Goal: Transaction & Acquisition: Purchase product/service

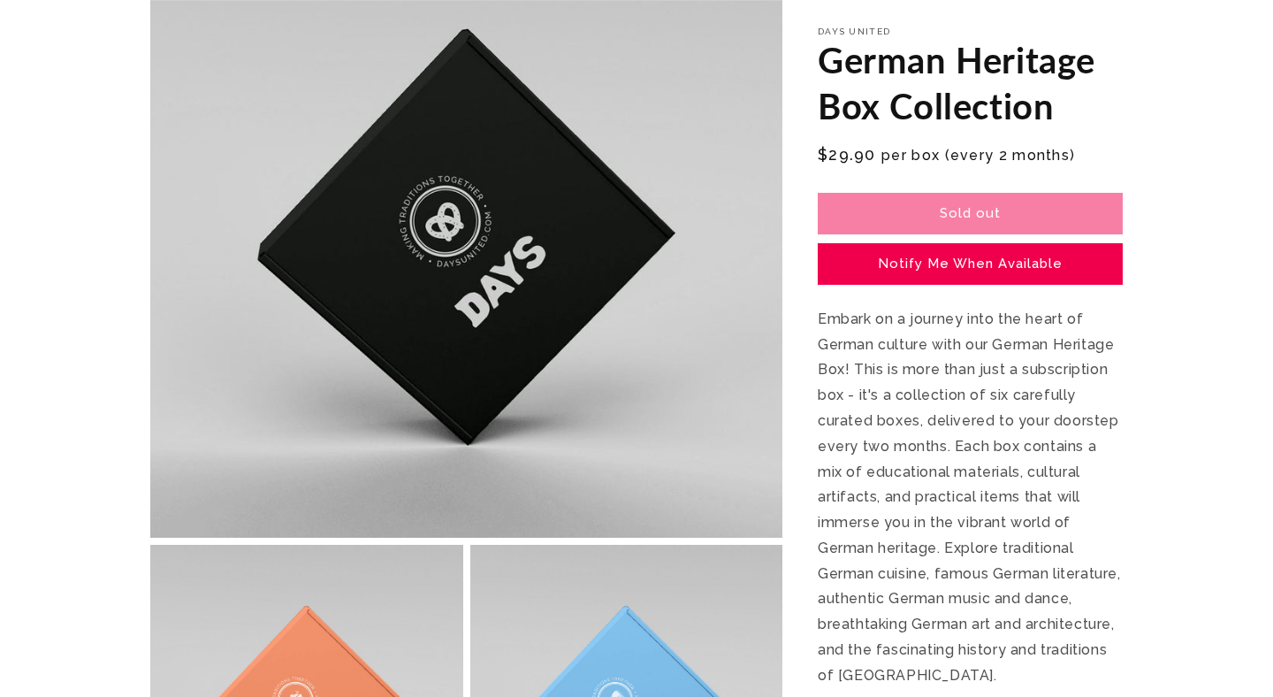
scroll to position [373, 0]
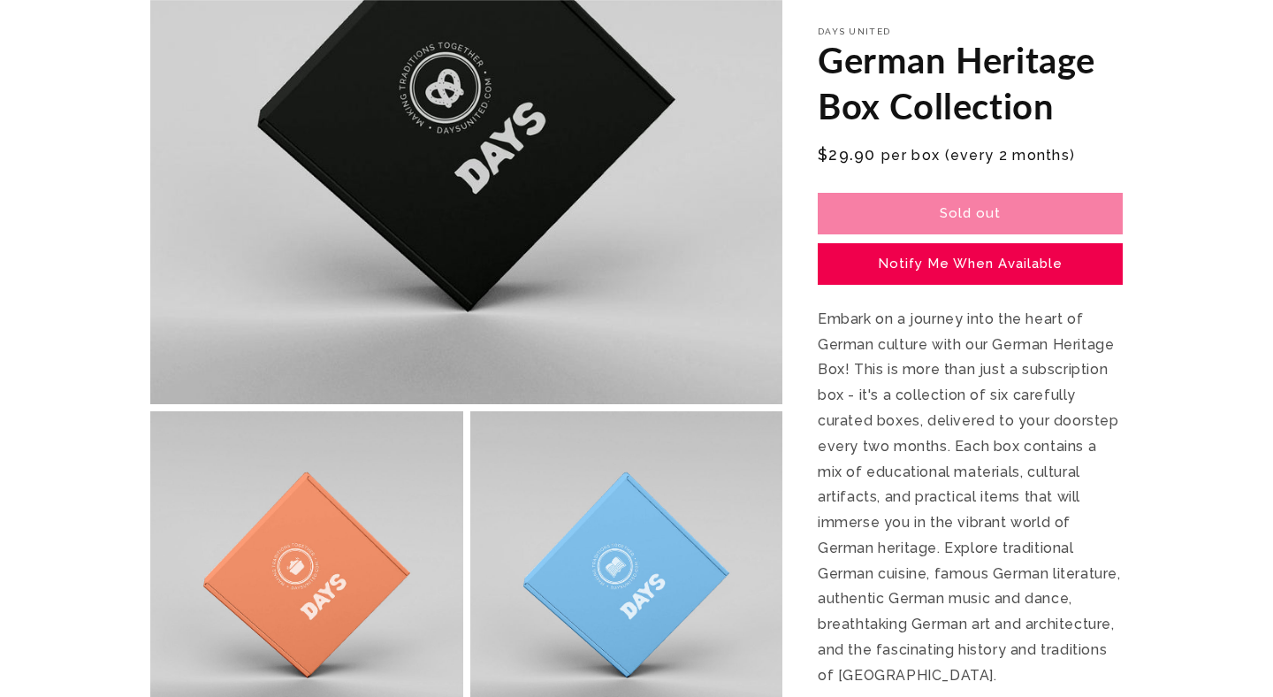
click at [1181, 658] on section "Skip to product information Open media 1 in modal Open media 2 in modal Open me…" at bounding box center [636, 566] width 1273 height 1652
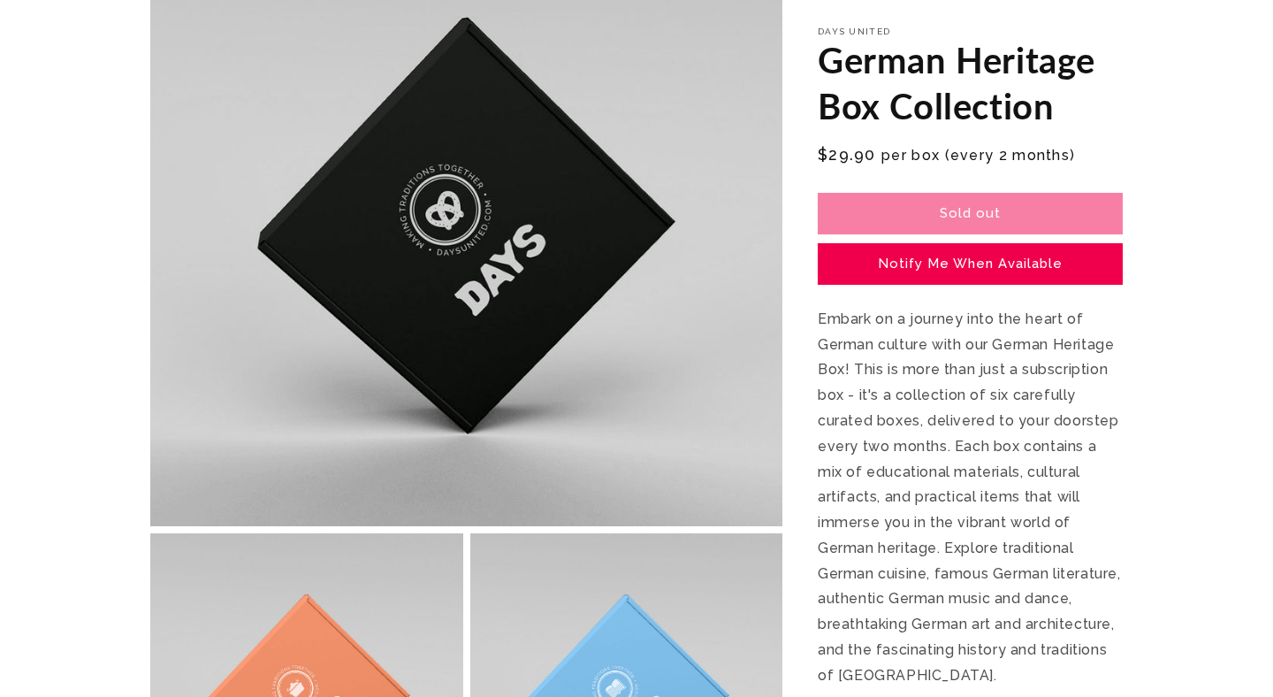
scroll to position [0, 0]
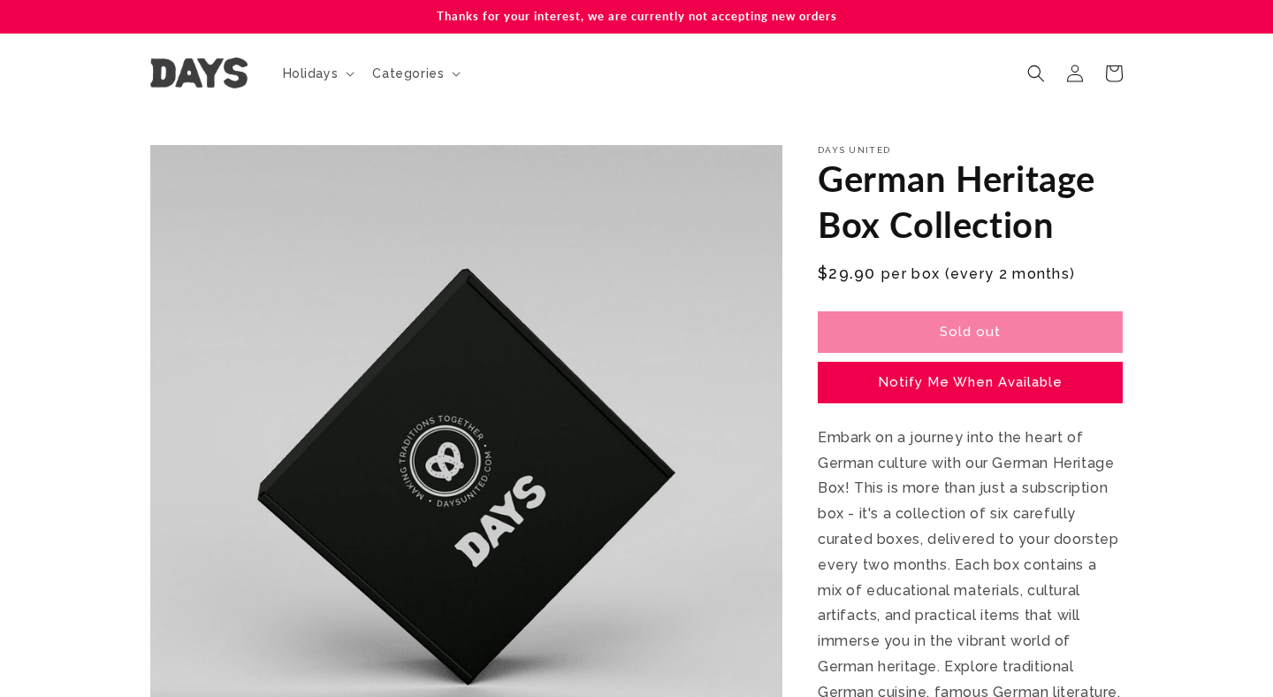
click at [231, 73] on img at bounding box center [198, 72] width 97 height 31
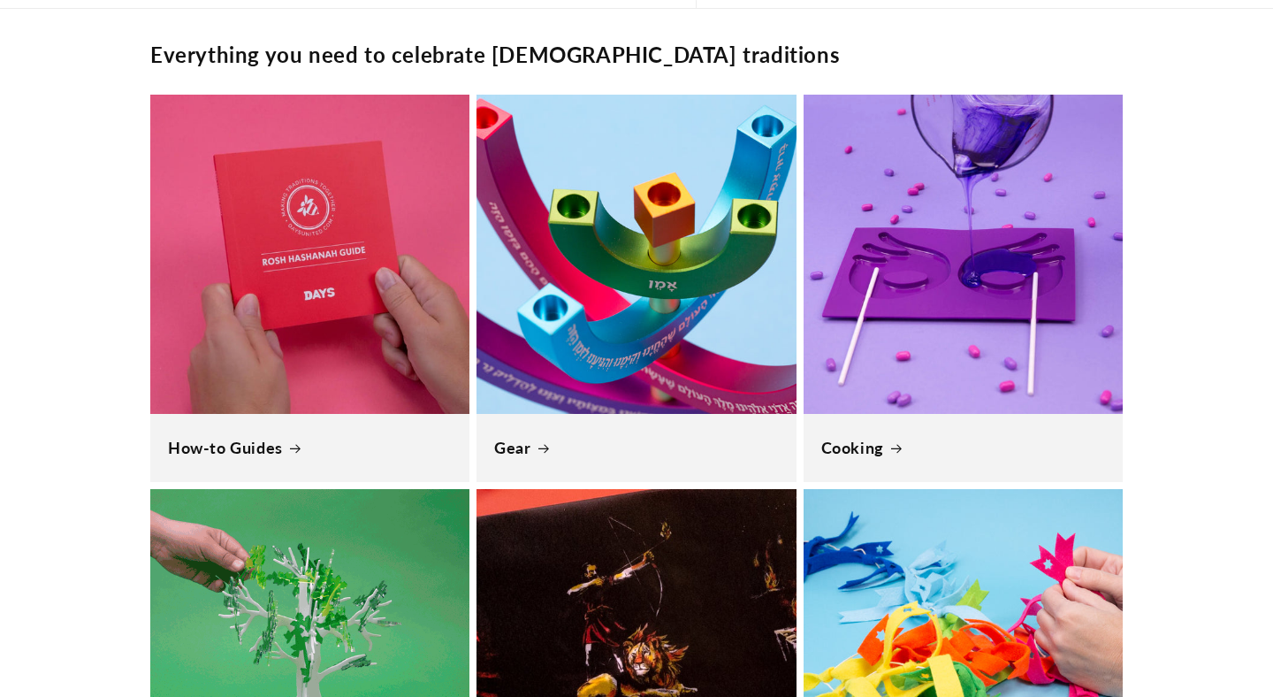
scroll to position [0, 646]
